Goal: Check status: Check status

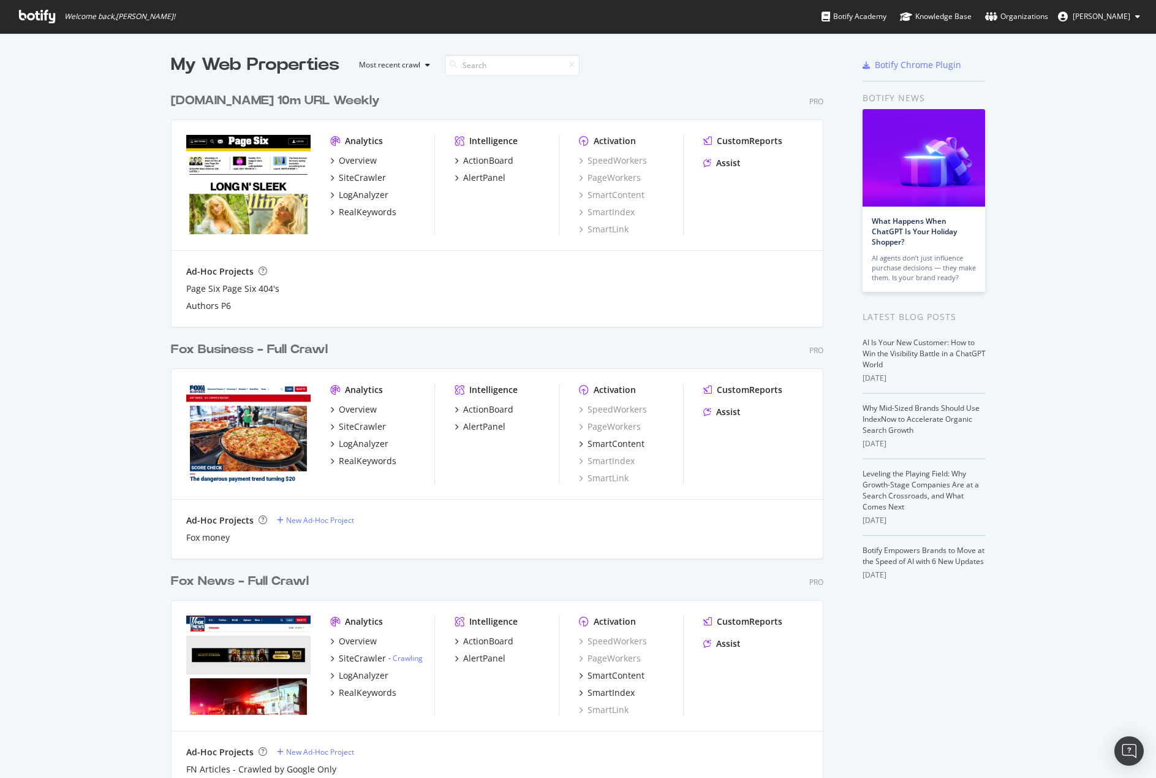
scroll to position [184, 0]
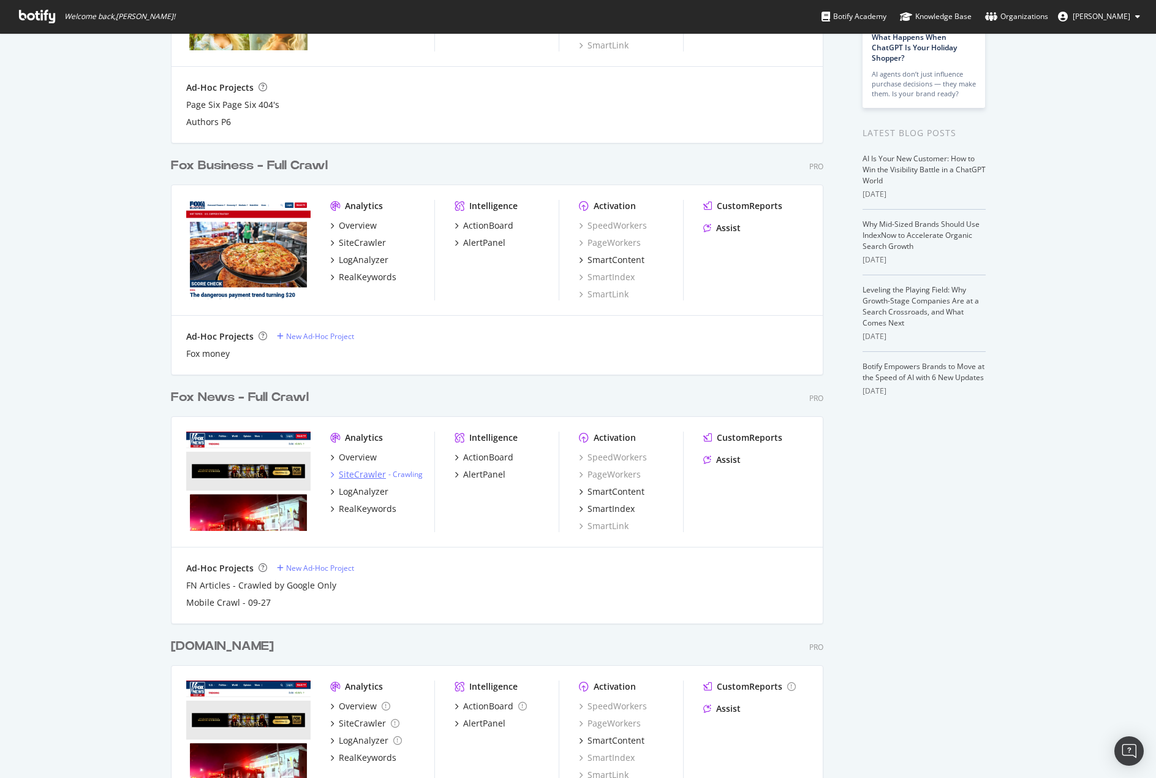
click at [357, 473] on div "SiteCrawler" at bounding box center [362, 474] width 47 height 12
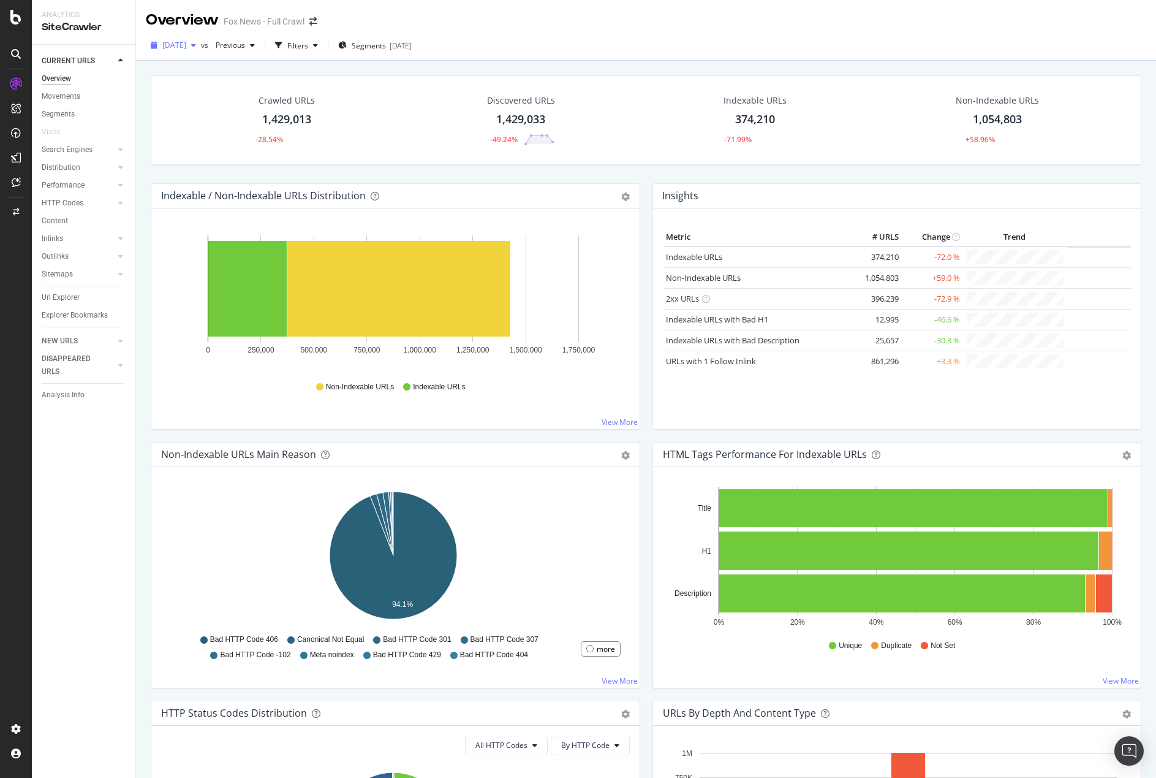
click at [186, 44] on span "[DATE]" at bounding box center [174, 45] width 24 height 10
